Goal: Complete application form: Complete application form

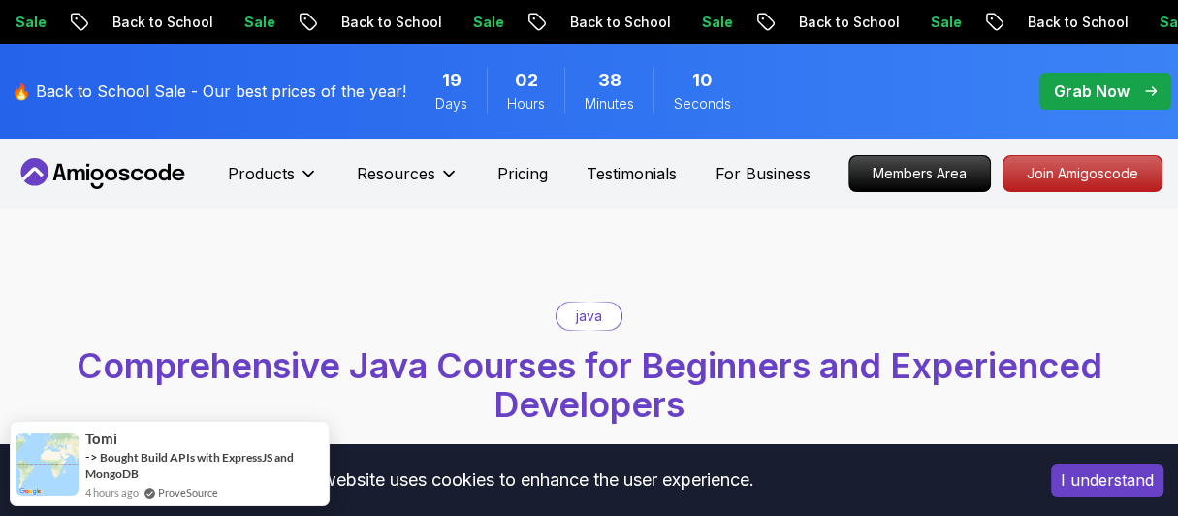
click at [1086, 477] on button "I understand" at bounding box center [1107, 480] width 113 height 33
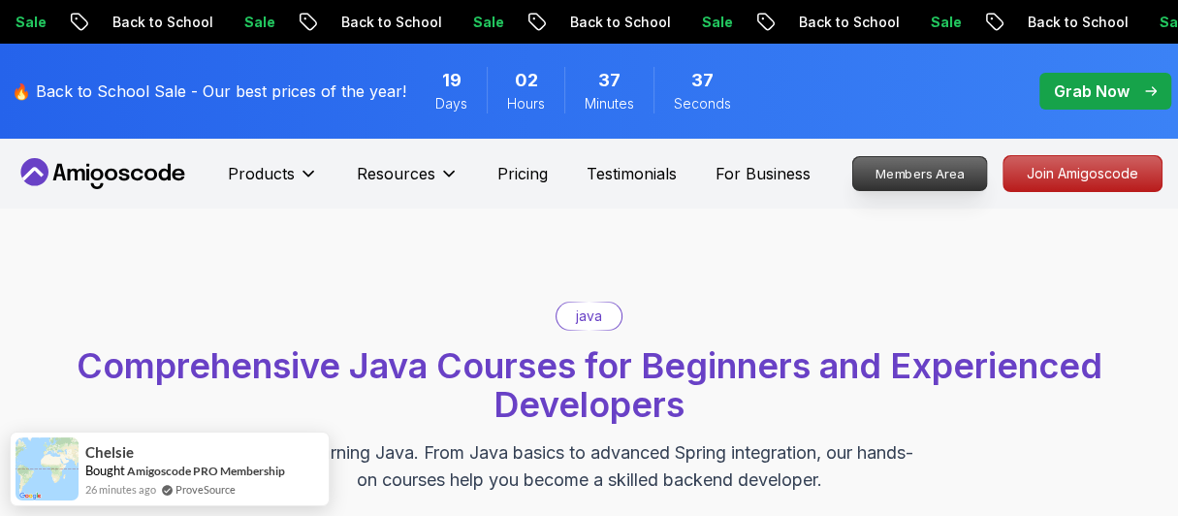
click at [964, 168] on p "Members Area" at bounding box center [920, 173] width 134 height 33
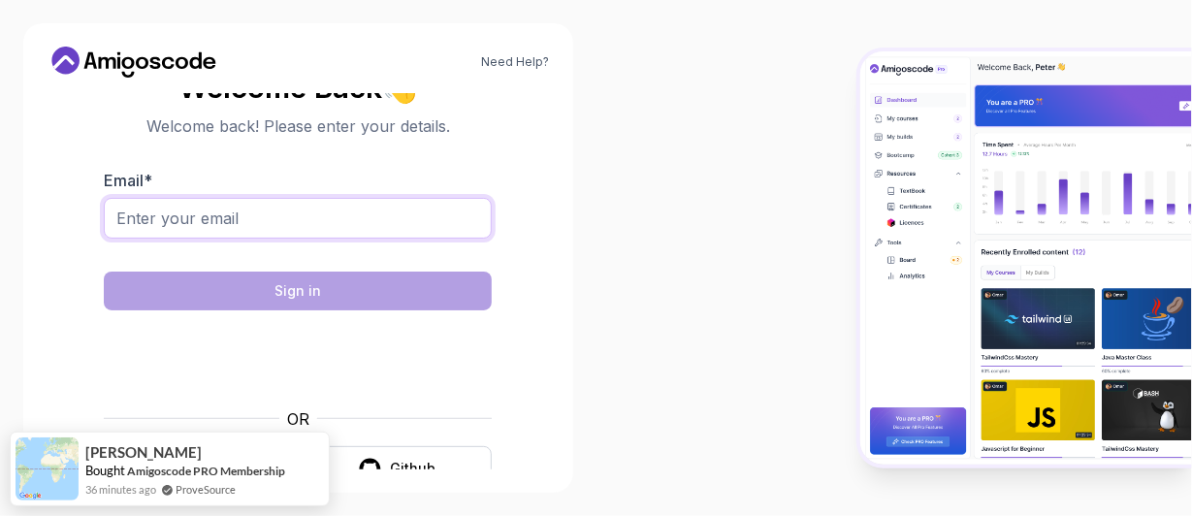
click at [144, 211] on input "Email *" at bounding box center [298, 218] width 388 height 41
type input "[EMAIL_ADDRESS][DOMAIN_NAME]"
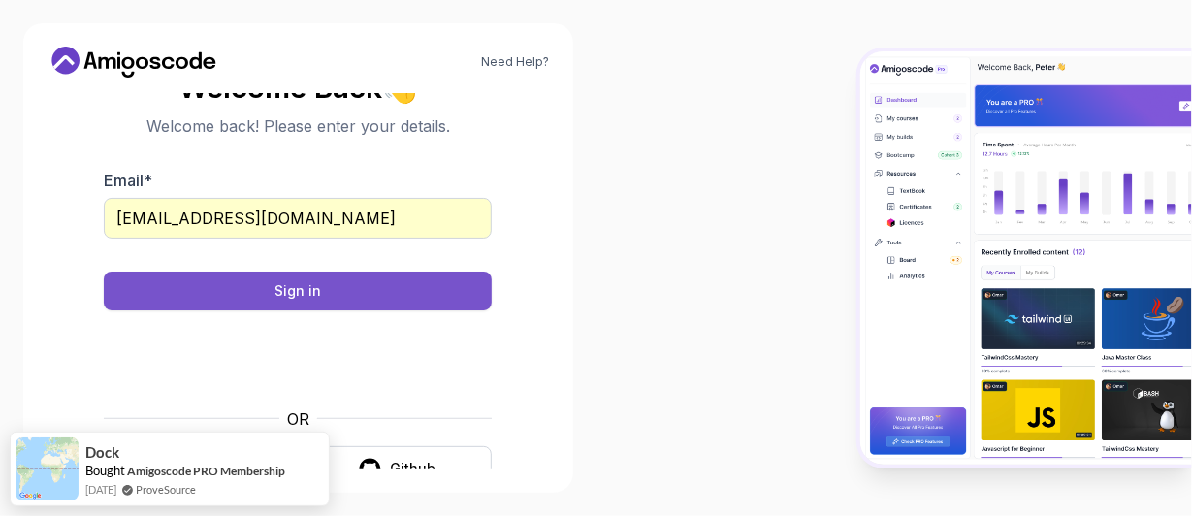
click at [367, 292] on button "Sign in" at bounding box center [298, 291] width 388 height 39
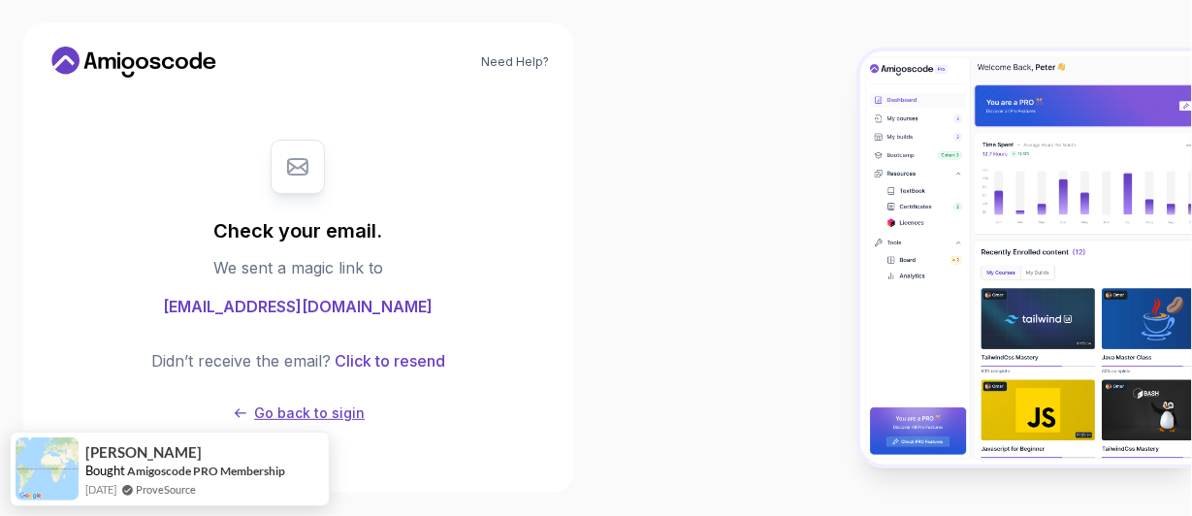
click at [271, 414] on p "Go back to sigin" at bounding box center [309, 412] width 111 height 19
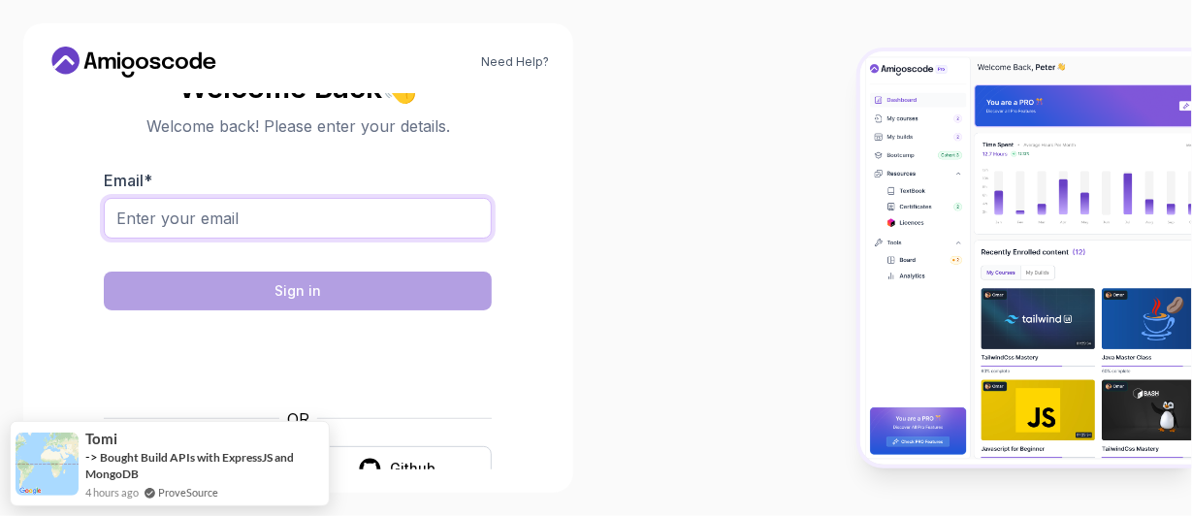
click at [359, 208] on input "Email *" at bounding box center [298, 218] width 388 height 41
click at [644, 256] on div at bounding box center [894, 258] width 596 height 516
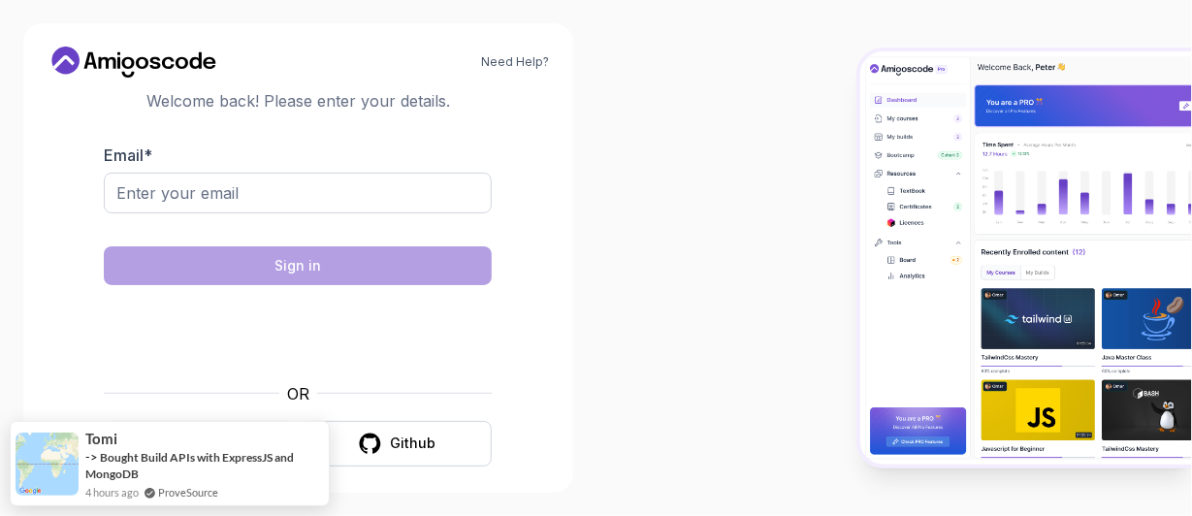
scroll to position [40, 0]
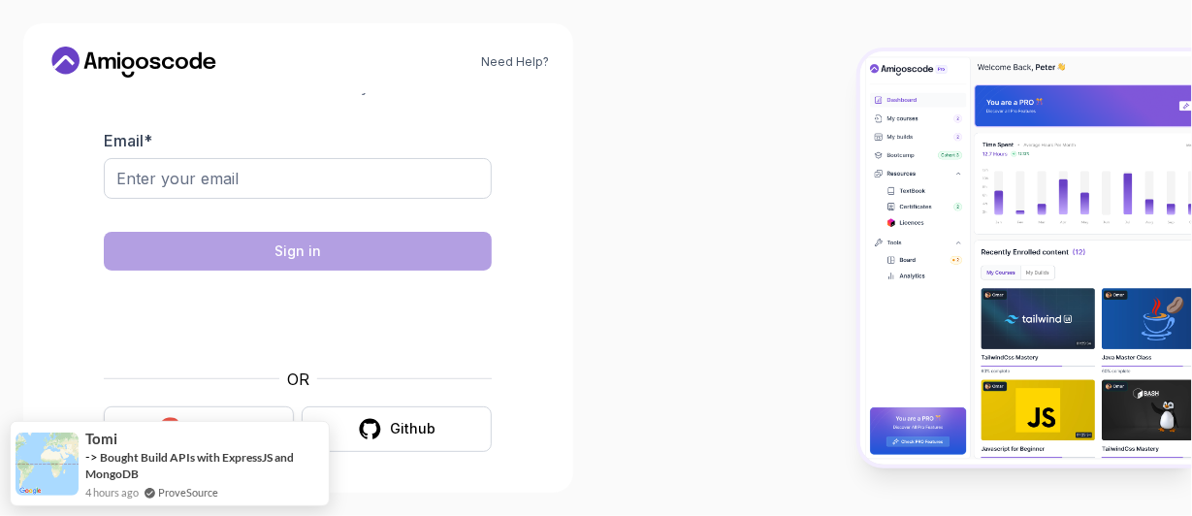
click at [227, 417] on button "Google" at bounding box center [199, 429] width 190 height 46
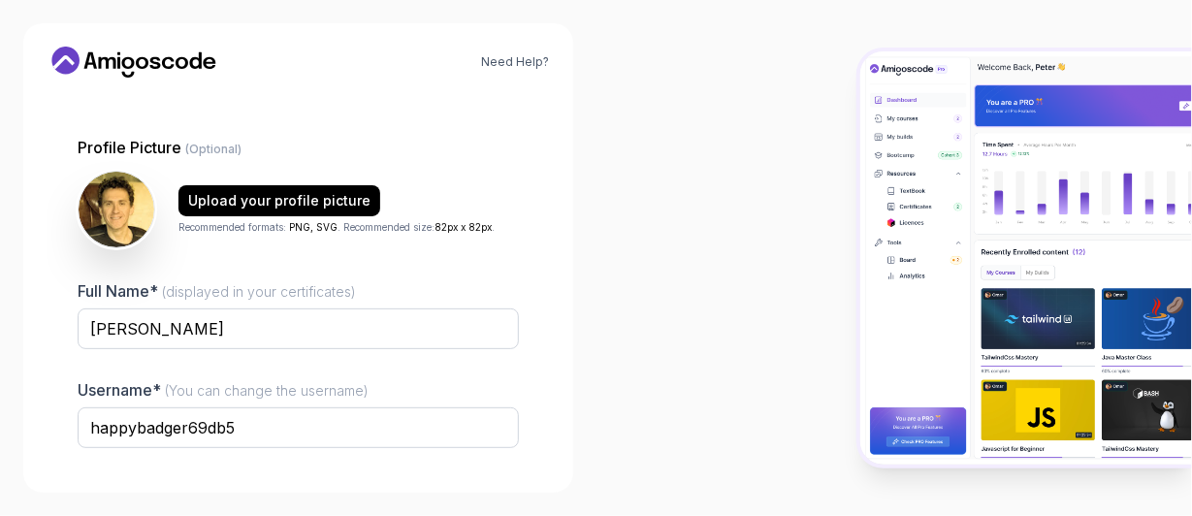
scroll to position [310, 0]
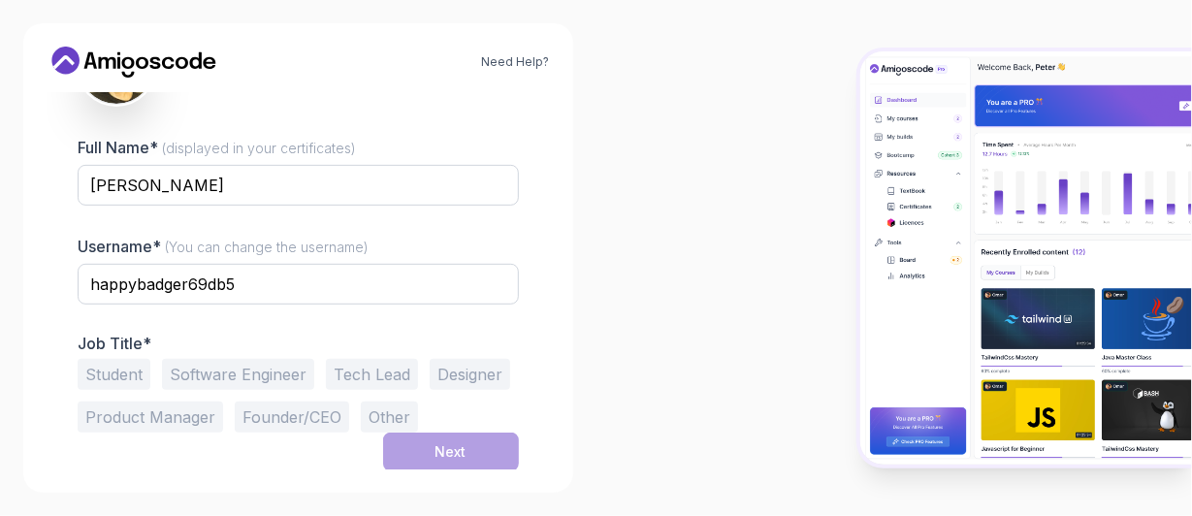
click at [374, 421] on button "Other" at bounding box center [389, 417] width 57 height 31
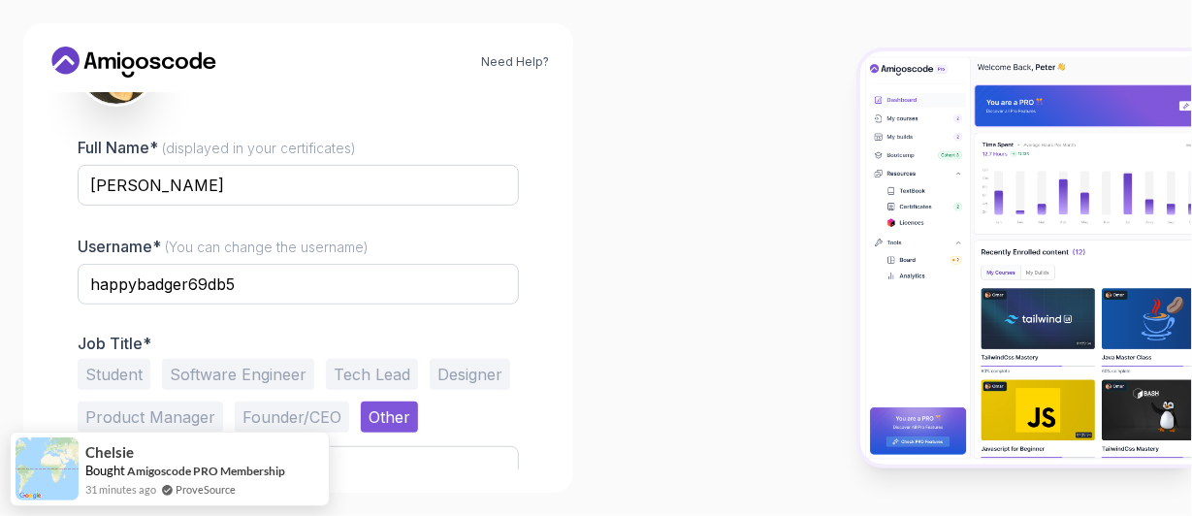
scroll to position [385, 0]
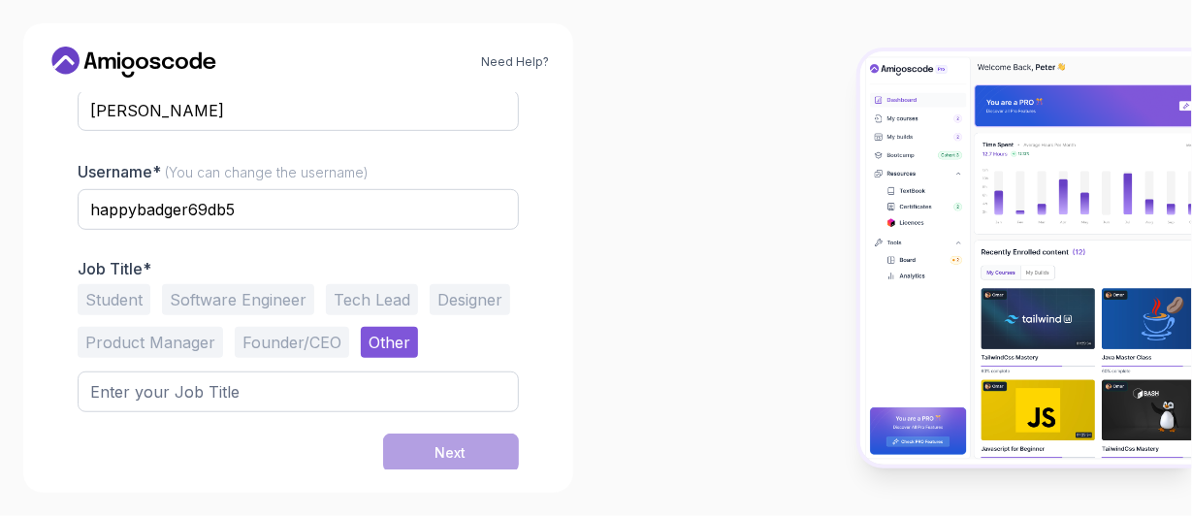
click at [130, 298] on button "Student" at bounding box center [114, 299] width 73 height 31
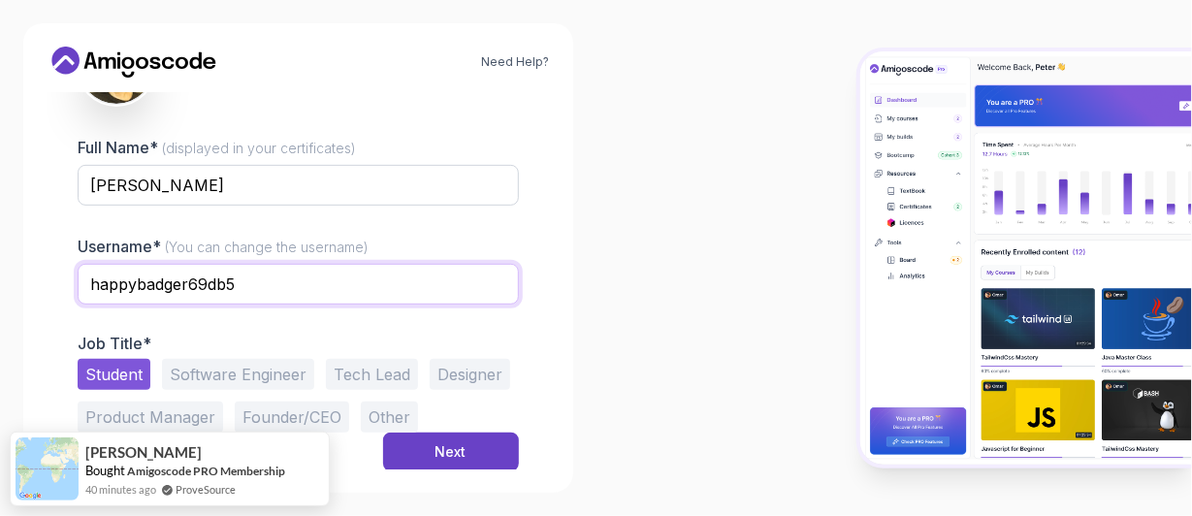
drag, startPoint x: 302, startPoint y: 282, endPoint x: 20, endPoint y: 270, distance: 281.5
click at [20, 270] on div "Need Help? 1 Set Up Your Profile 1 Set Up Your Profile 2 Let's Get to Know You …" at bounding box center [298, 258] width 596 height 516
type input "bobla71"
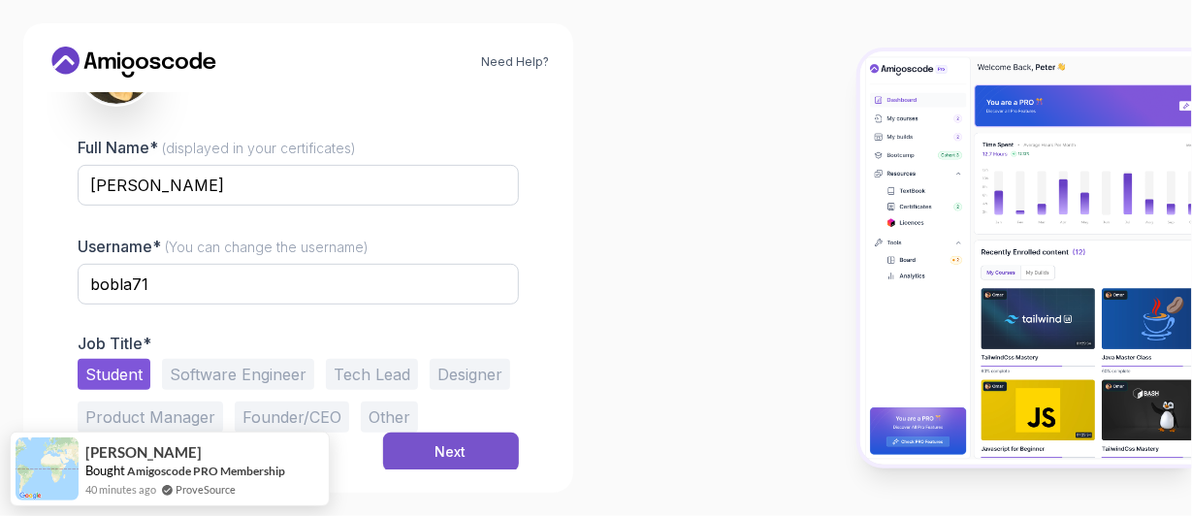
click at [482, 449] on button "Next" at bounding box center [451, 452] width 136 height 39
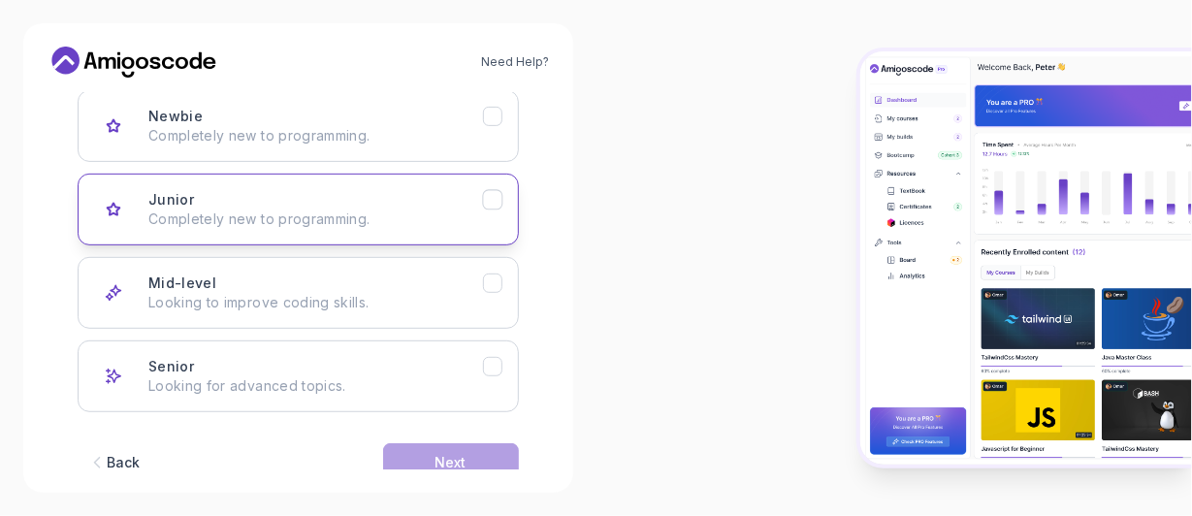
click at [215, 220] on p "Completely new to programming." at bounding box center [315, 218] width 335 height 19
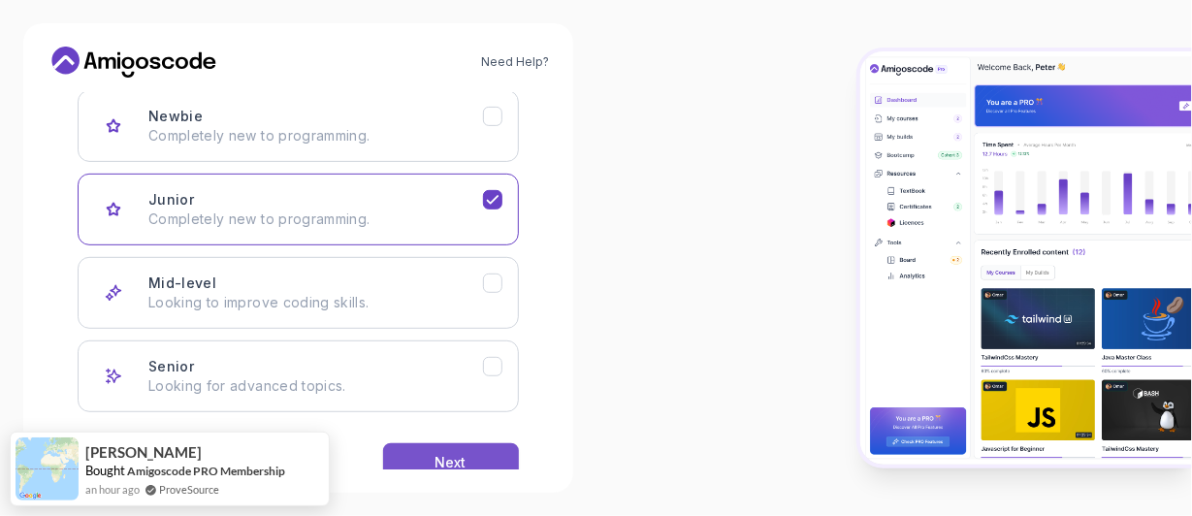
click at [464, 459] on div "Next" at bounding box center [450, 462] width 31 height 19
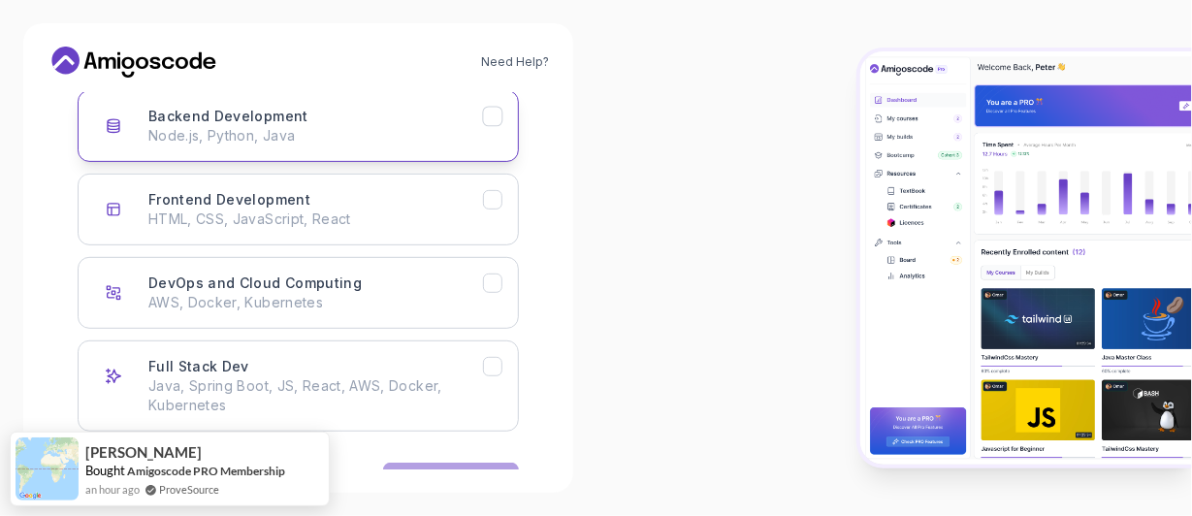
click at [253, 130] on p "Node.js, Python, Java" at bounding box center [315, 135] width 335 height 19
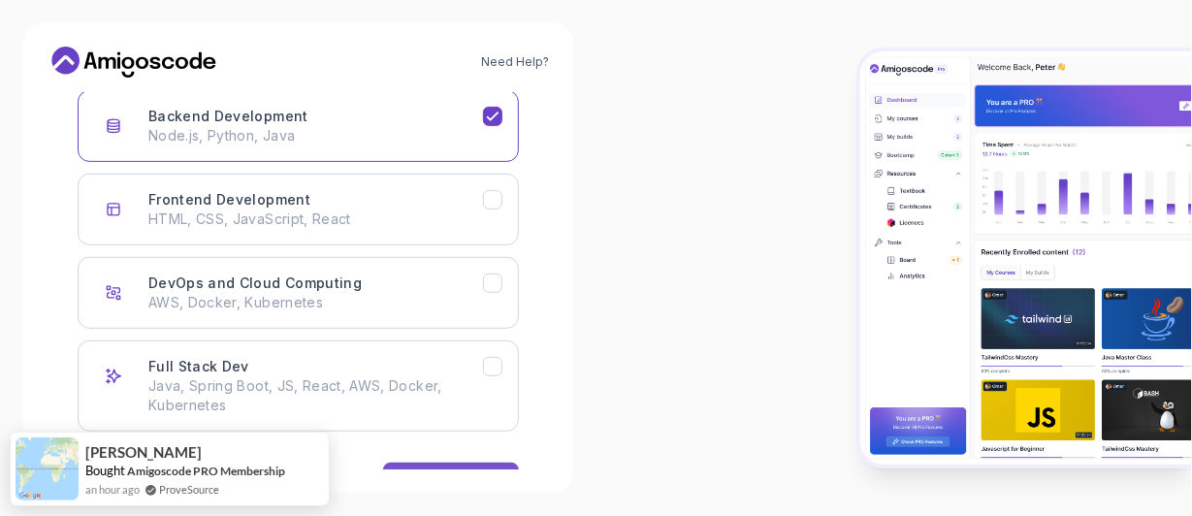
click at [444, 466] on button "Next" at bounding box center [451, 482] width 136 height 39
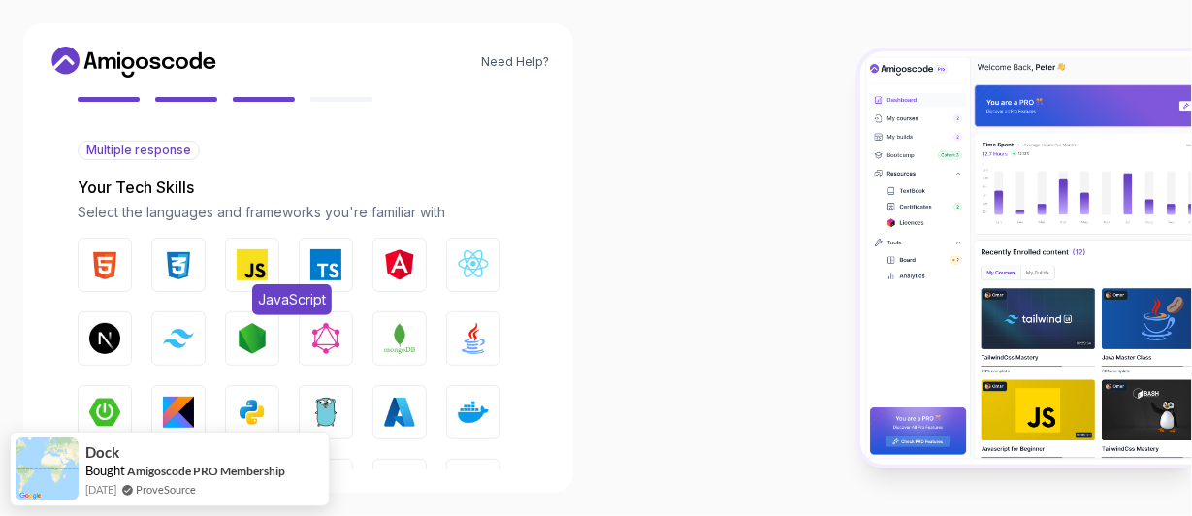
scroll to position [213, 0]
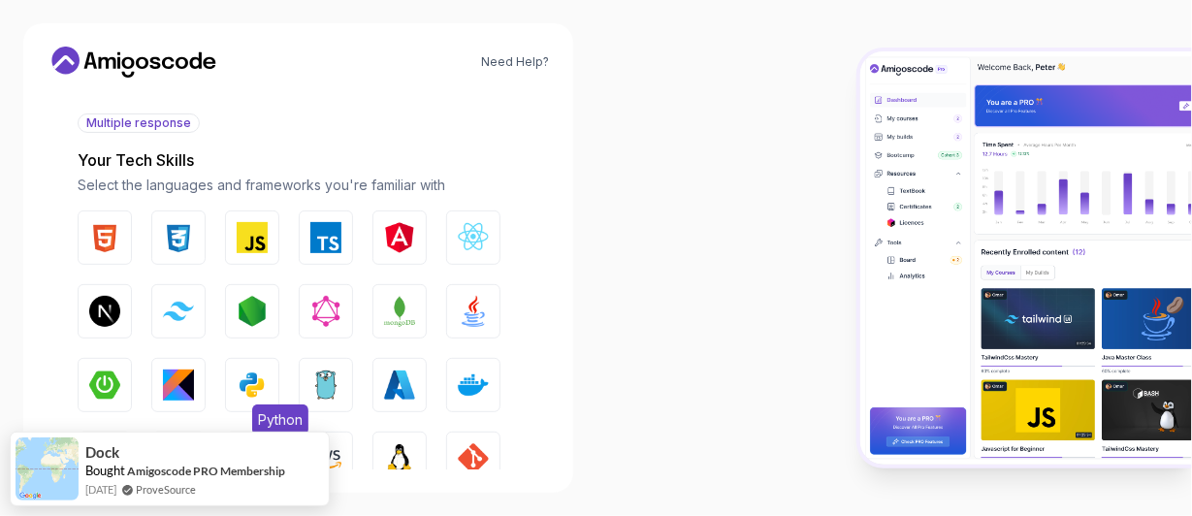
click at [248, 384] on img "button" at bounding box center [252, 385] width 31 height 31
click at [346, 452] on button "AWS" at bounding box center [326, 459] width 54 height 54
click at [392, 448] on img "button" at bounding box center [399, 458] width 31 height 31
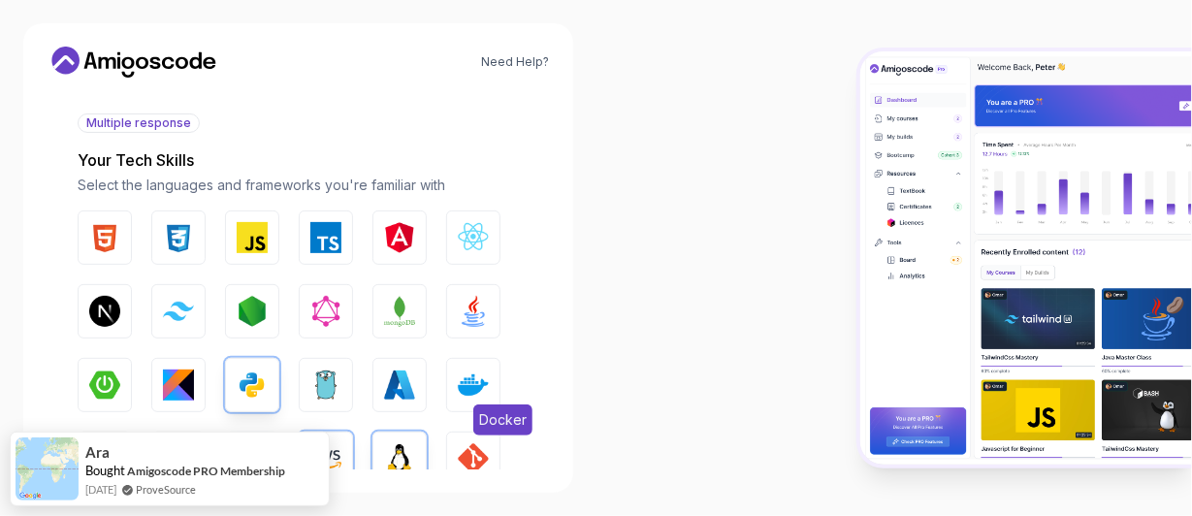
click at [473, 381] on img "button" at bounding box center [473, 385] width 31 height 31
click at [343, 443] on button "AWS" at bounding box center [326, 459] width 54 height 54
click at [390, 386] on img "button" at bounding box center [399, 385] width 31 height 31
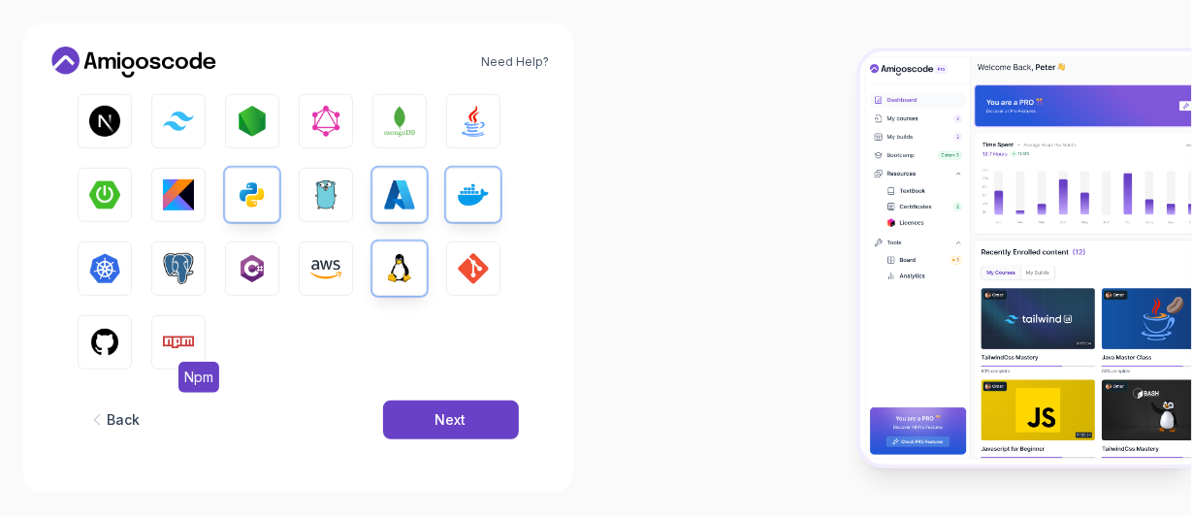
click at [168, 336] on img "button" at bounding box center [178, 342] width 31 height 31
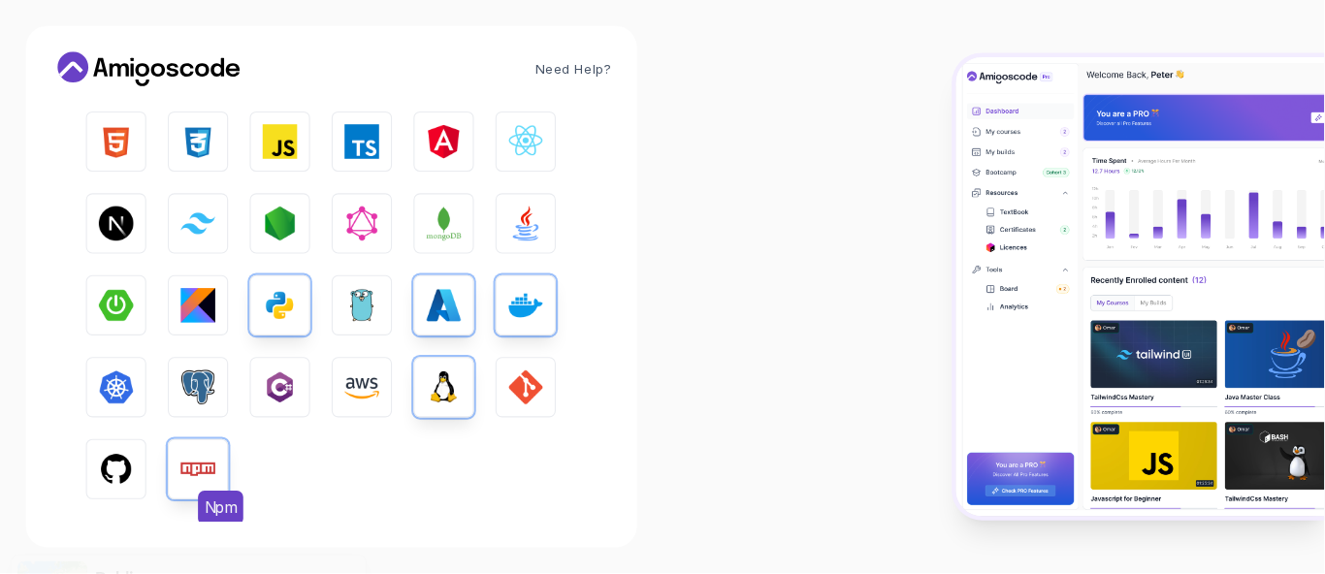
scroll to position [306, 0]
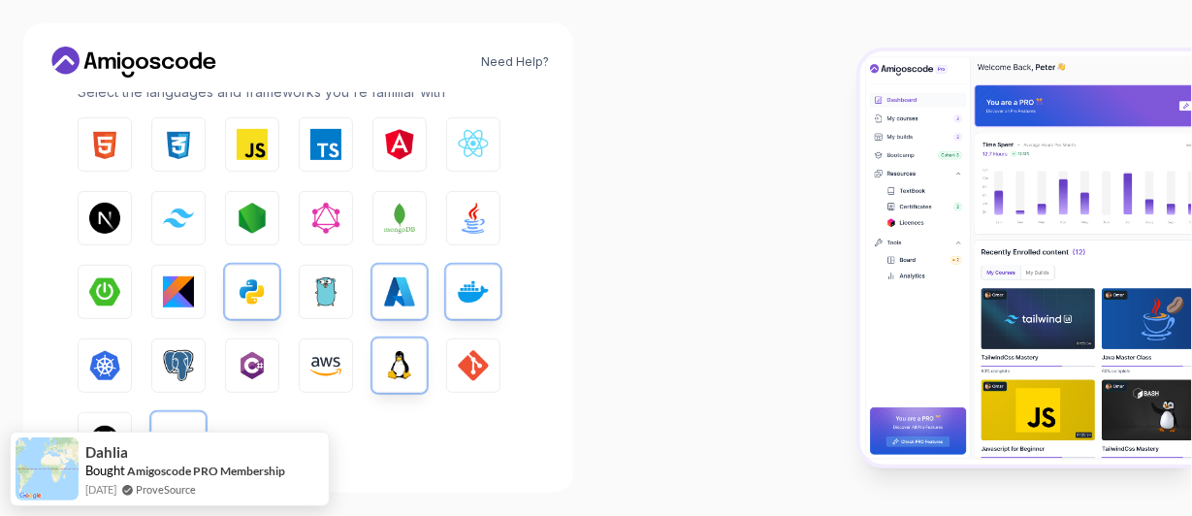
click at [117, 426] on img "button" at bounding box center [104, 439] width 31 height 31
click at [462, 209] on img "button" at bounding box center [473, 218] width 31 height 31
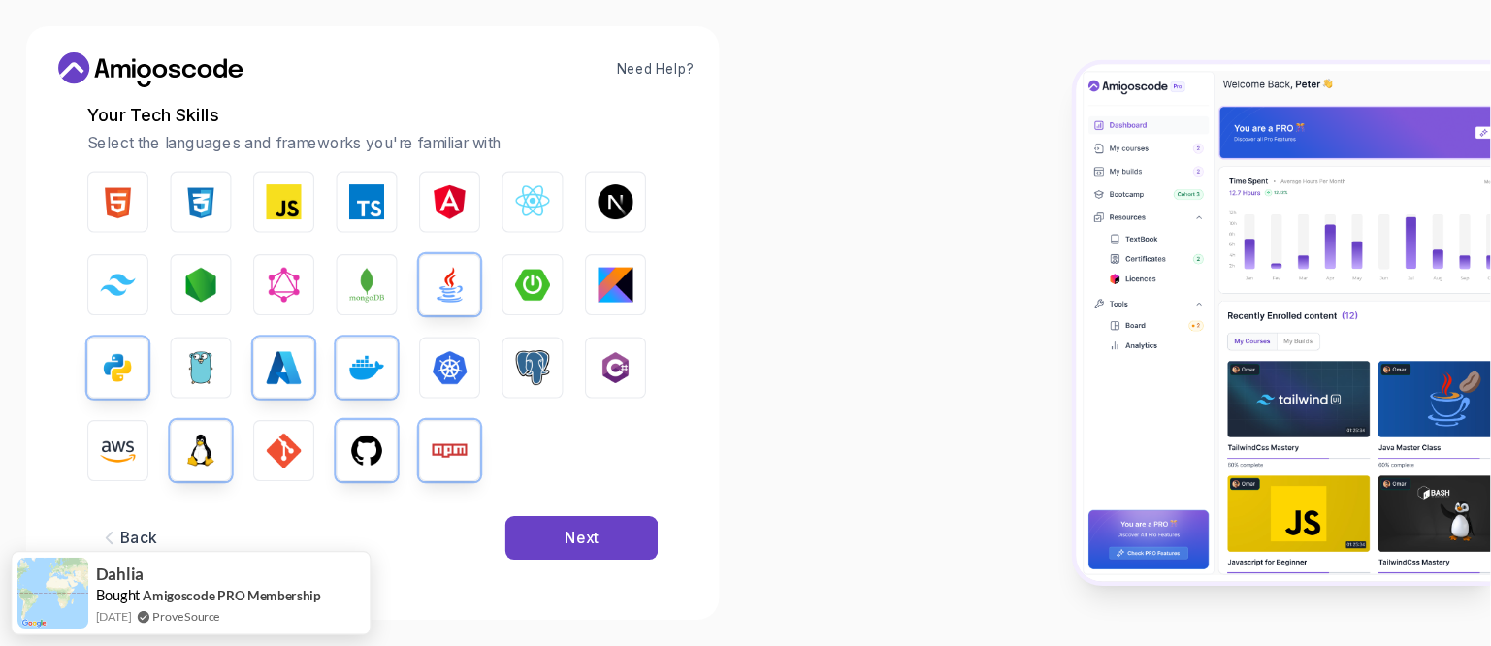
scroll to position [201, 0]
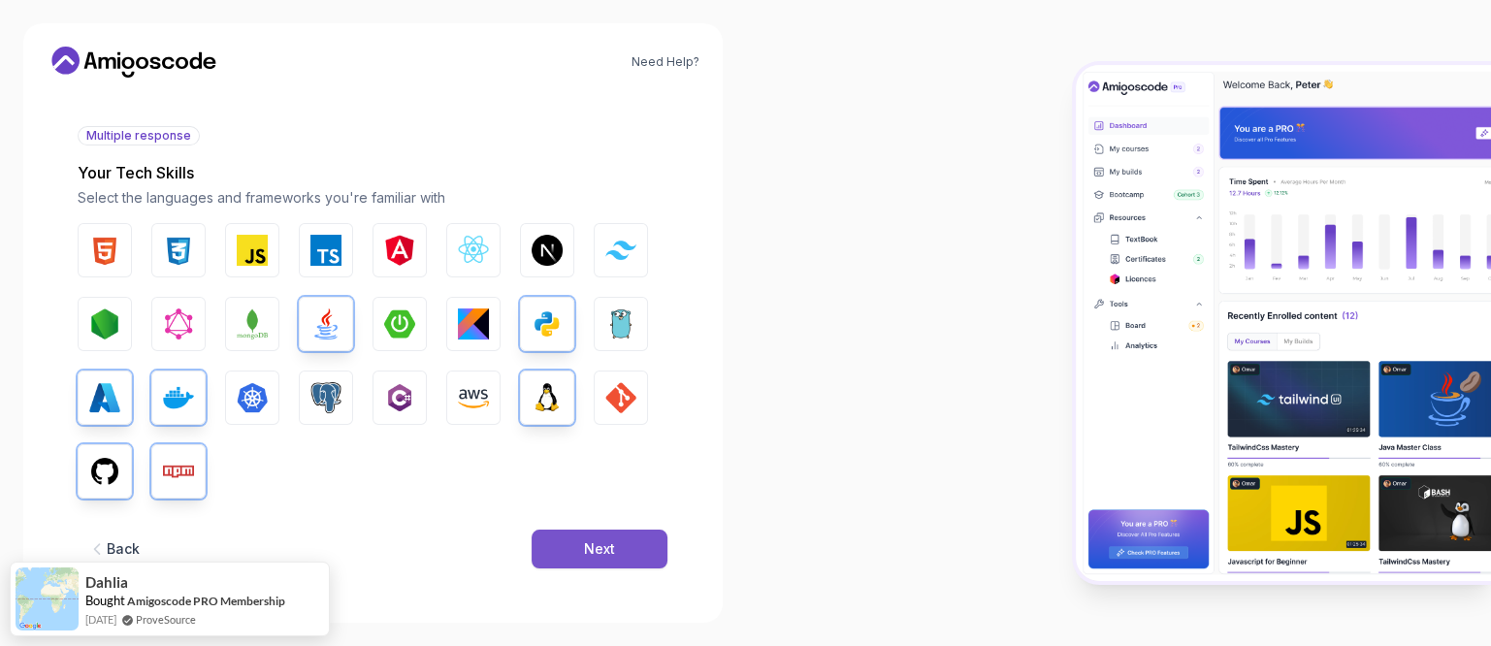
drag, startPoint x: 1116, startPoint y: 77, endPoint x: 650, endPoint y: 532, distance: 652.2
click at [650, 515] on button "Next" at bounding box center [599, 549] width 136 height 39
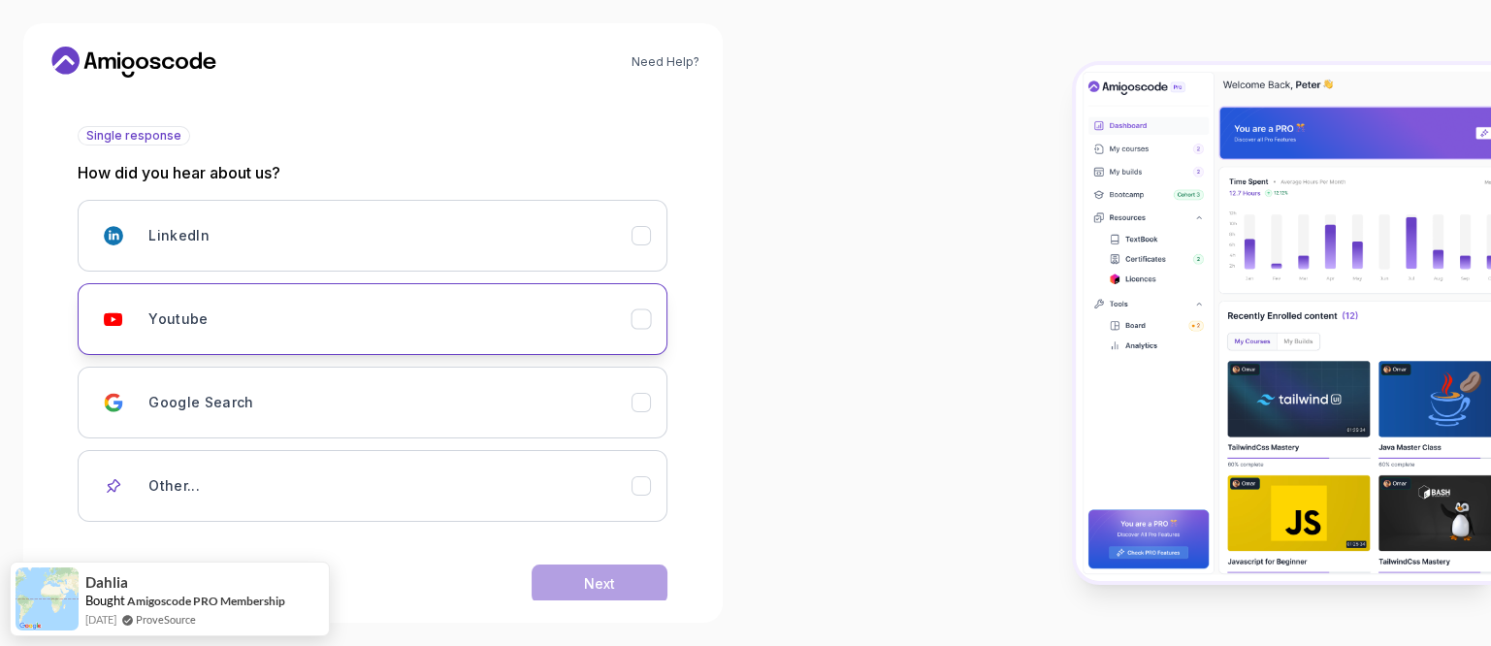
click at [307, 308] on div "Youtube" at bounding box center [389, 319] width 483 height 39
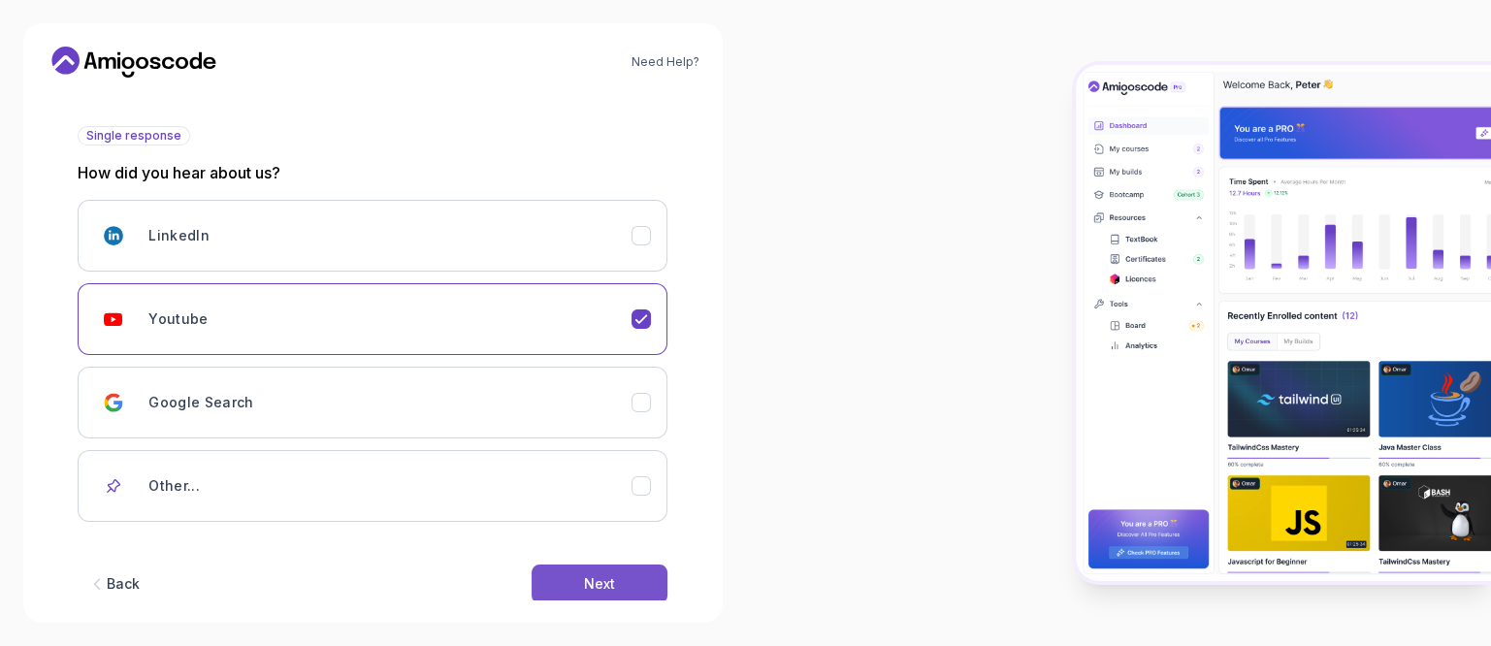
click at [595, 515] on div "Next" at bounding box center [599, 583] width 31 height 19
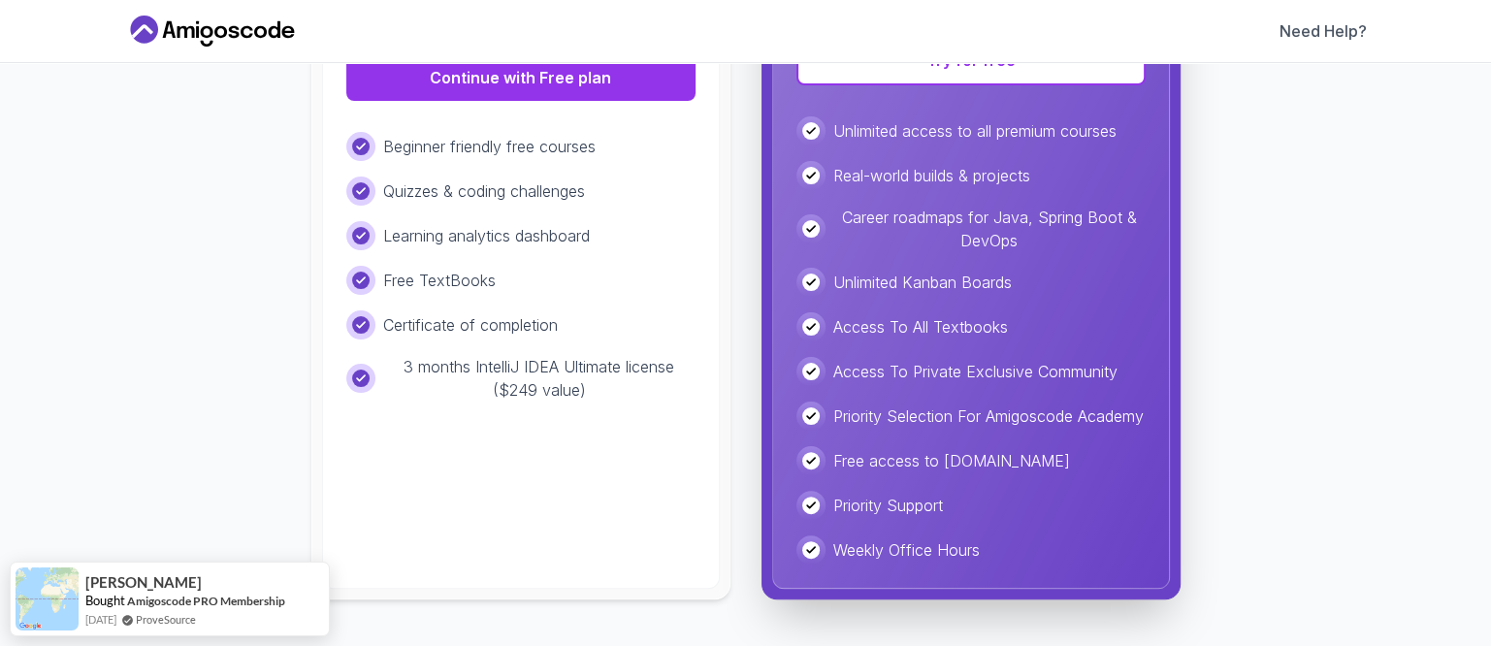
scroll to position [0, 0]
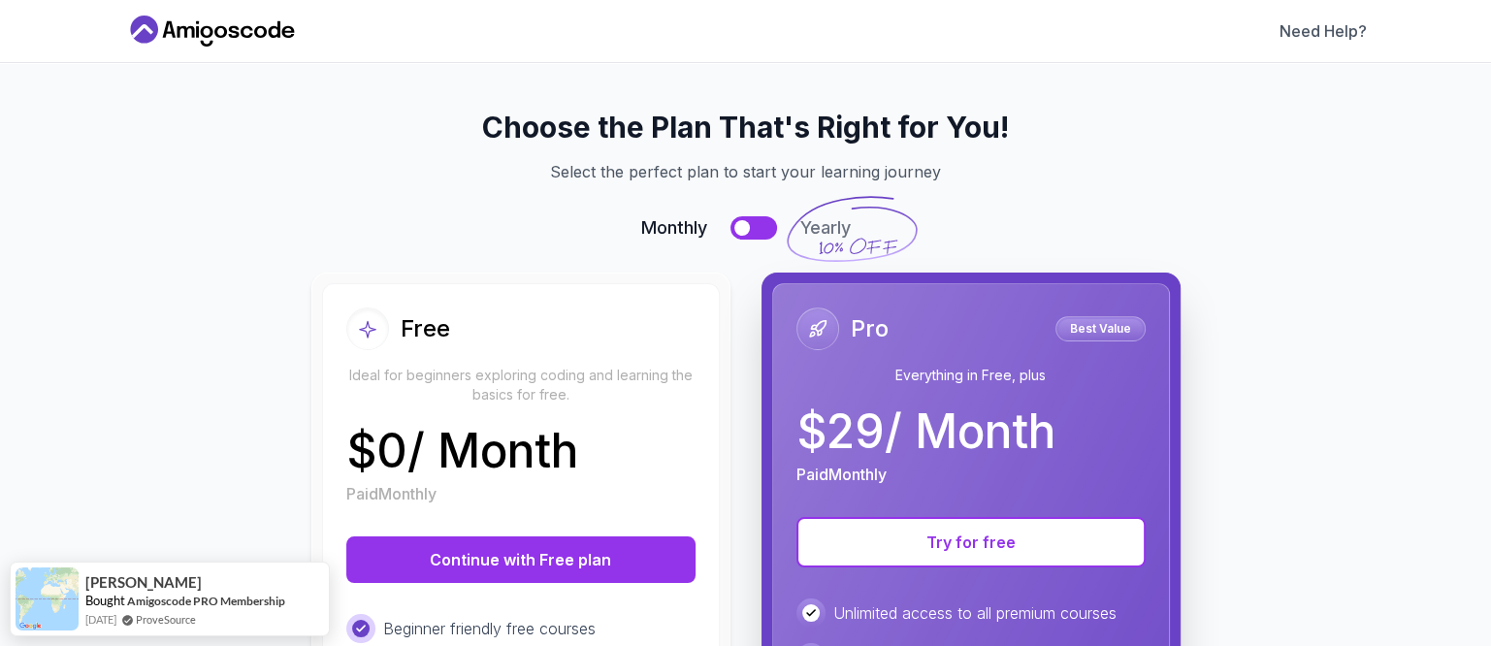
click at [743, 227] on button at bounding box center [753, 227] width 47 height 23
click at [720, 224] on div "Monthly Yearly" at bounding box center [745, 227] width 1195 height 27
click at [730, 224] on button at bounding box center [753, 227] width 47 height 23
click at [756, 225] on button at bounding box center [753, 227] width 47 height 23
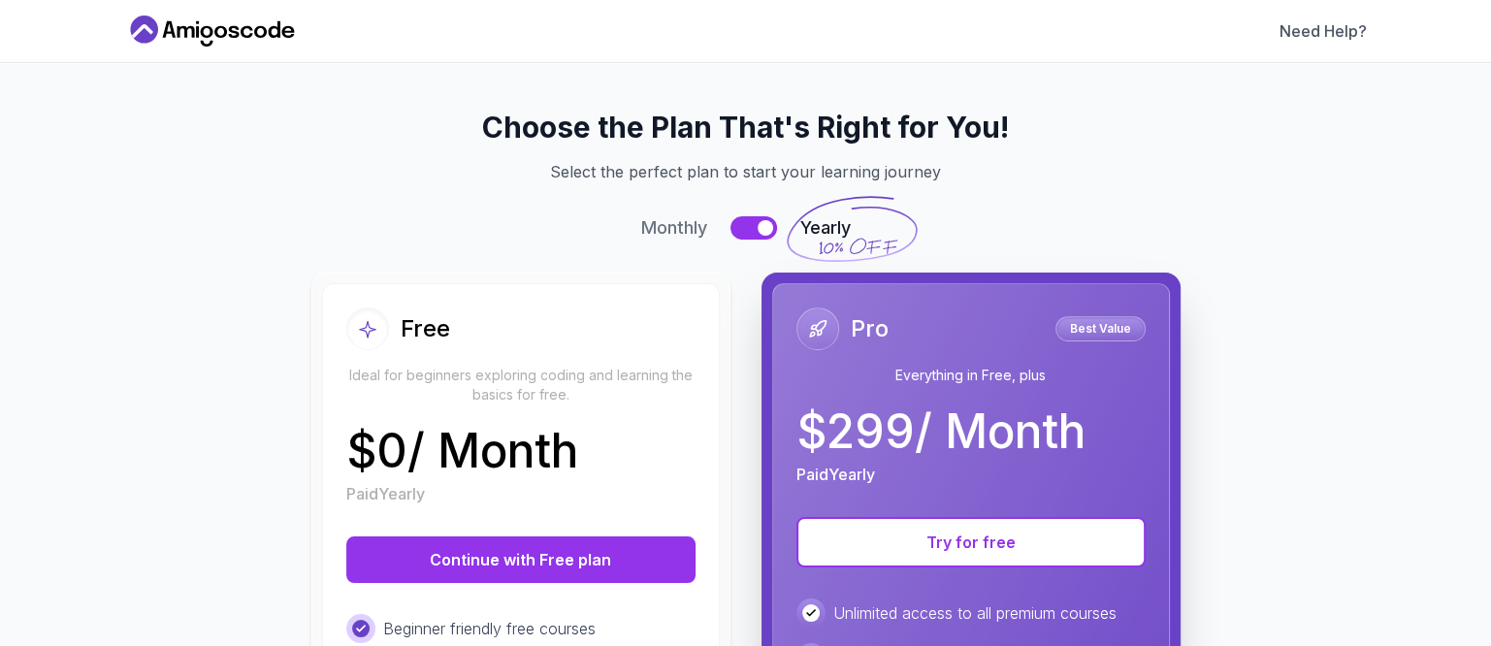
click at [735, 229] on button at bounding box center [753, 227] width 47 height 23
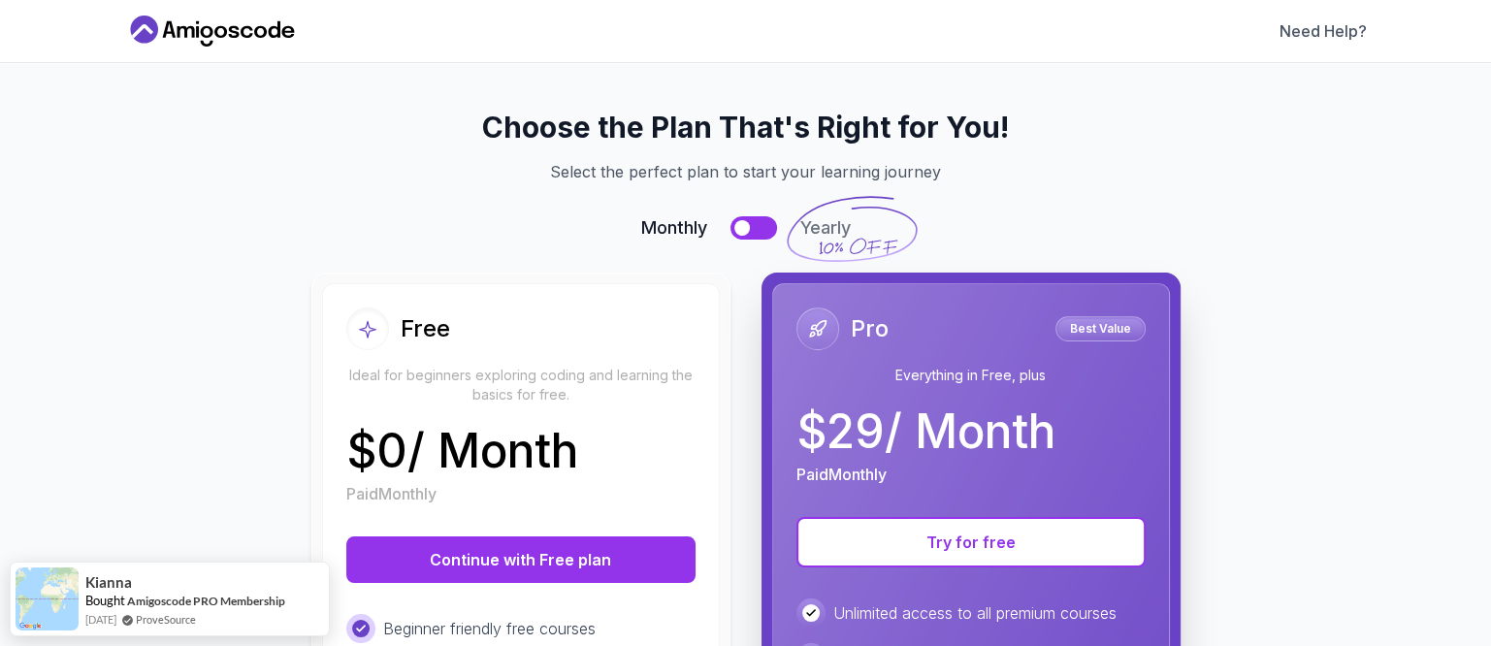
click at [756, 227] on button at bounding box center [753, 227] width 47 height 23
